Goal: Task Accomplishment & Management: Manage account settings

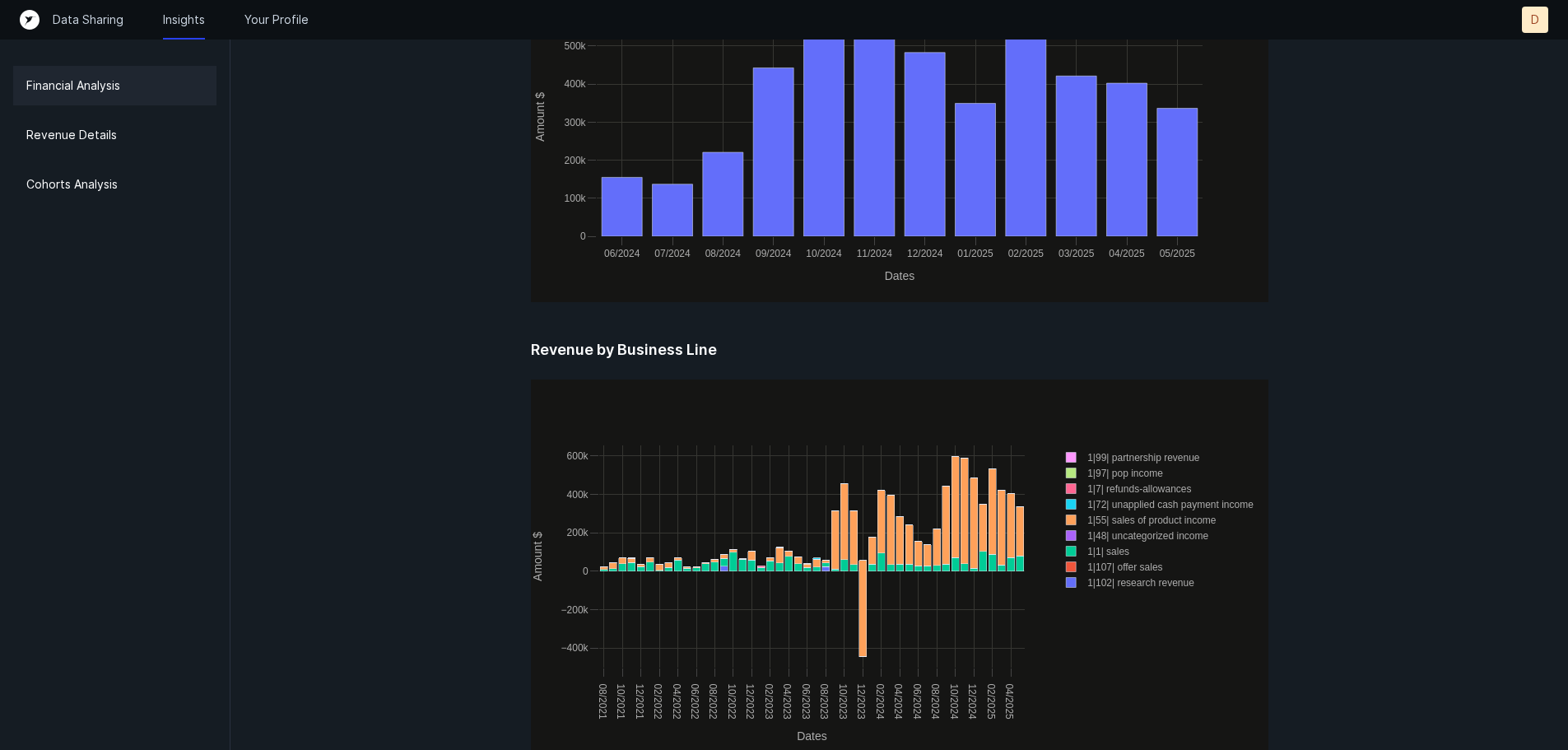
scroll to position [1095, 0]
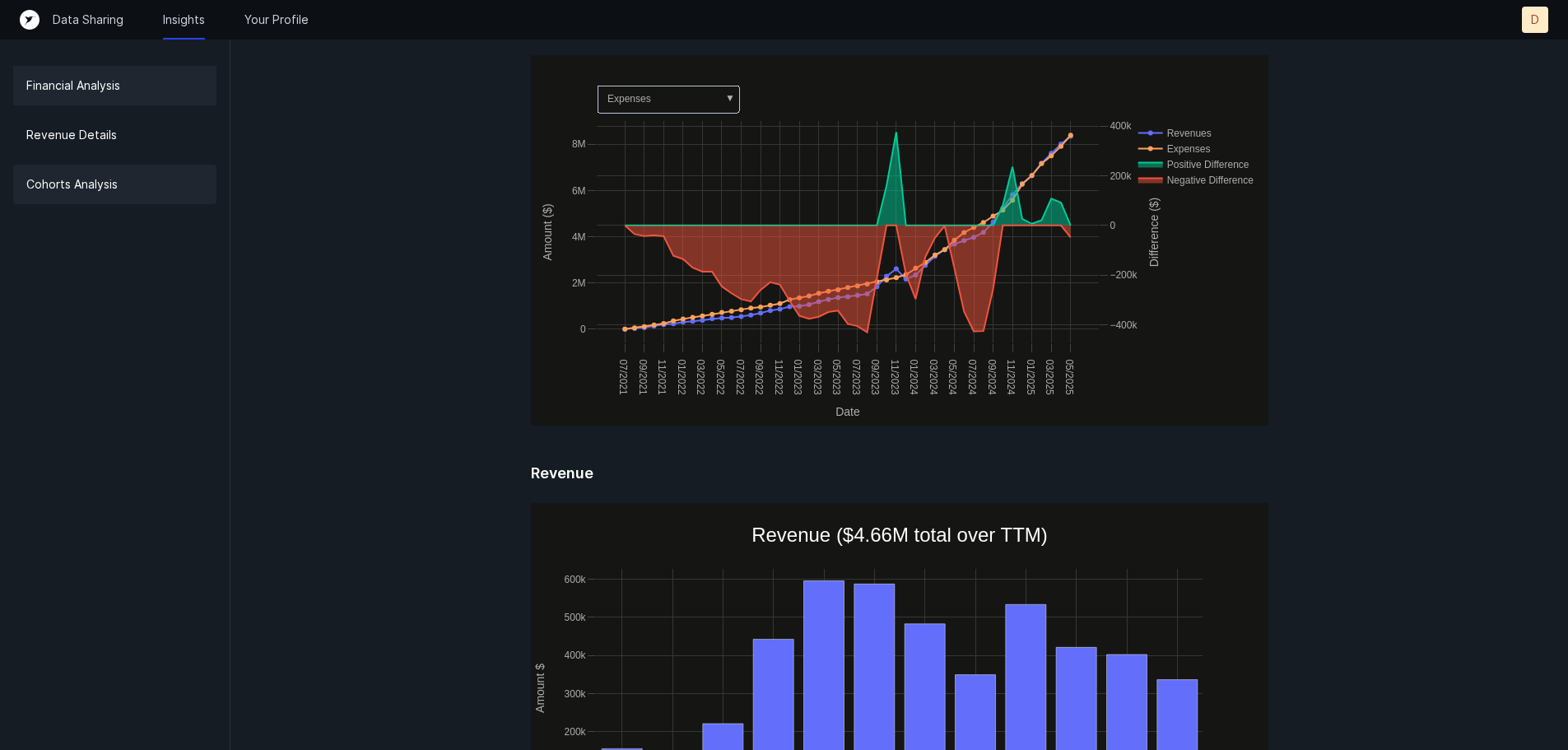
click at [155, 186] on div "Cohorts Analysis" at bounding box center [115, 184] width 203 height 40
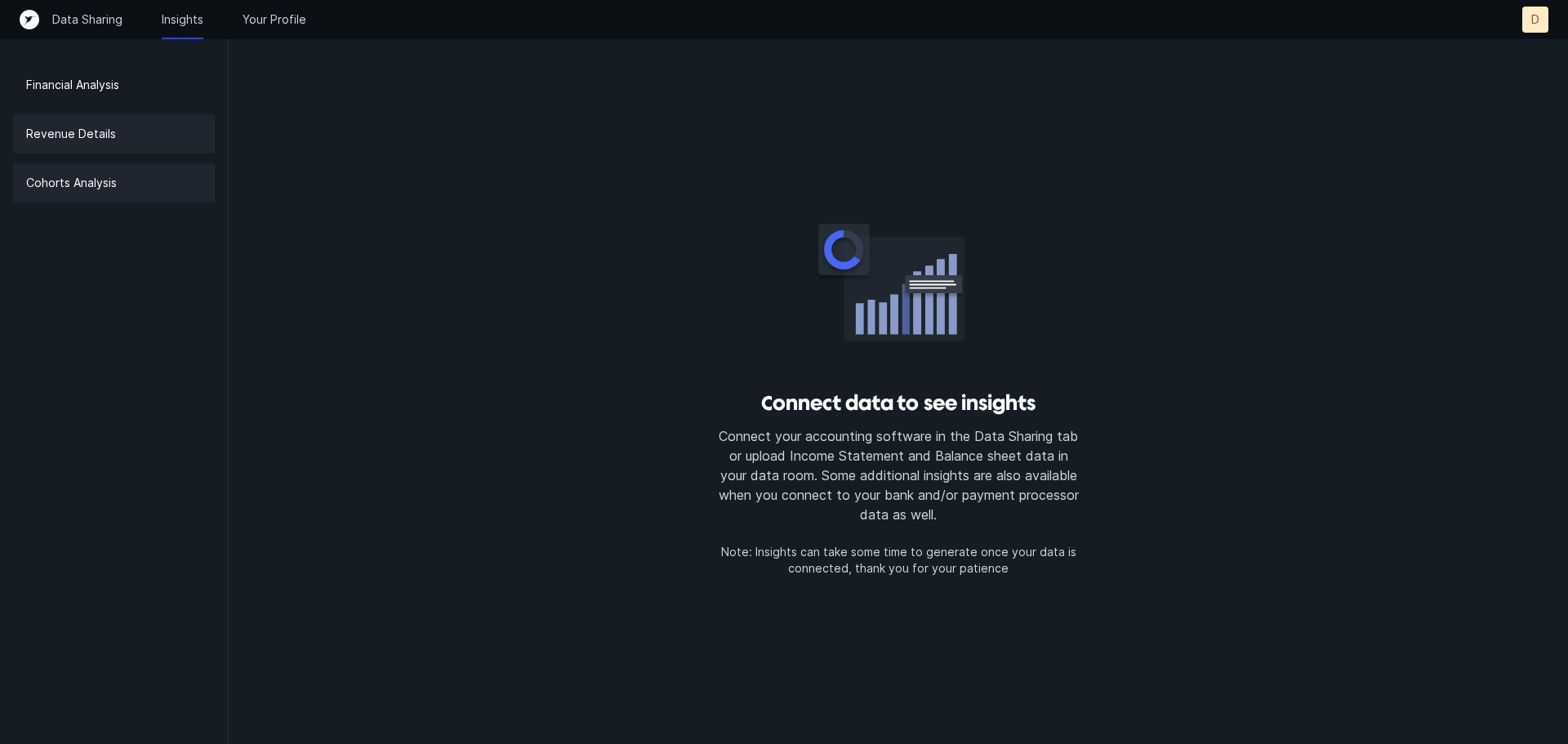
click at [74, 128] on p "Revenue Details" at bounding box center [71, 134] width 90 height 20
click at [278, 26] on p "Your Profile" at bounding box center [275, 19] width 64 height 16
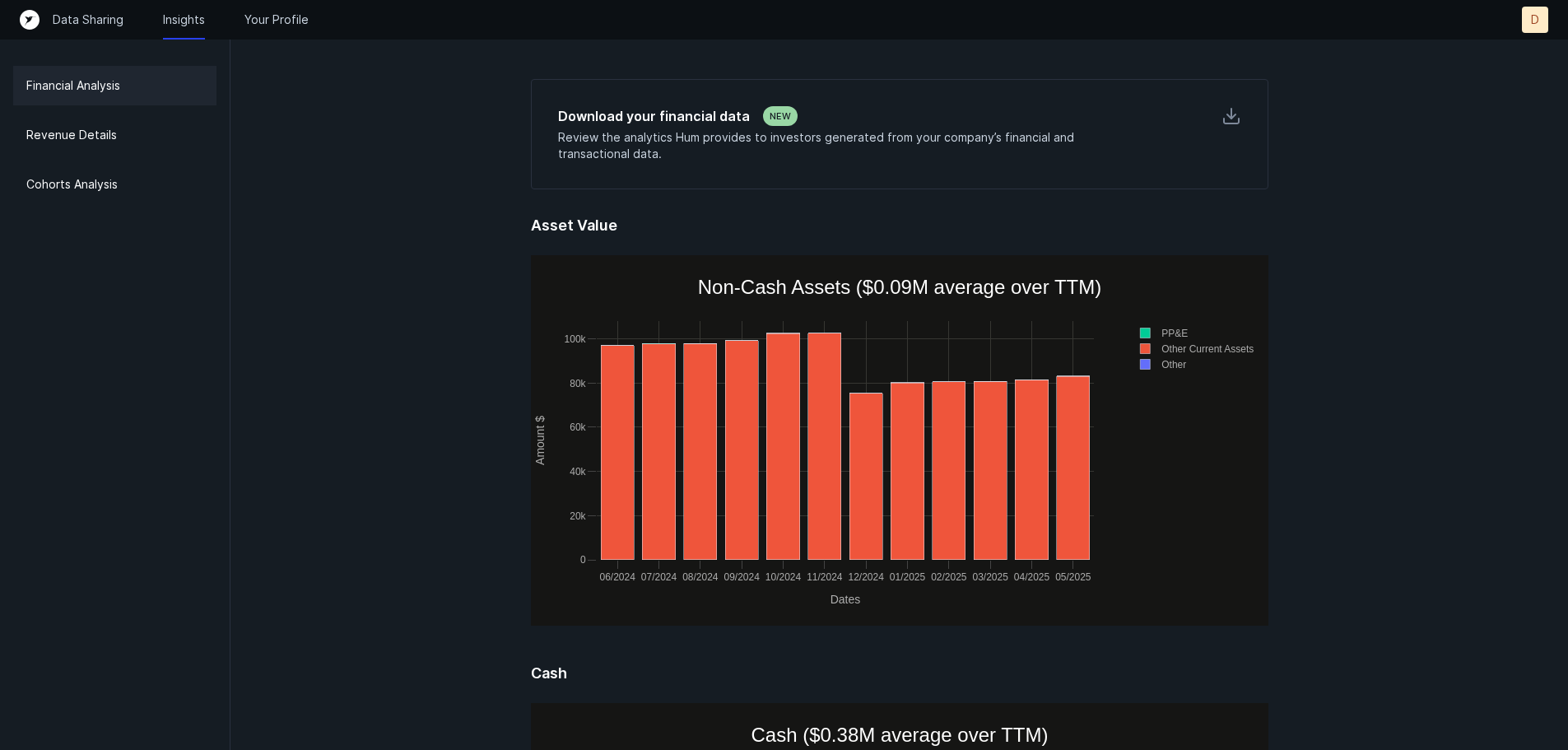
click at [1534, 22] on p "D" at bounding box center [1535, 19] width 9 height 16
click at [1497, 54] on p "Settings" at bounding box center [1499, 53] width 51 height 20
